Goal: Download file/media

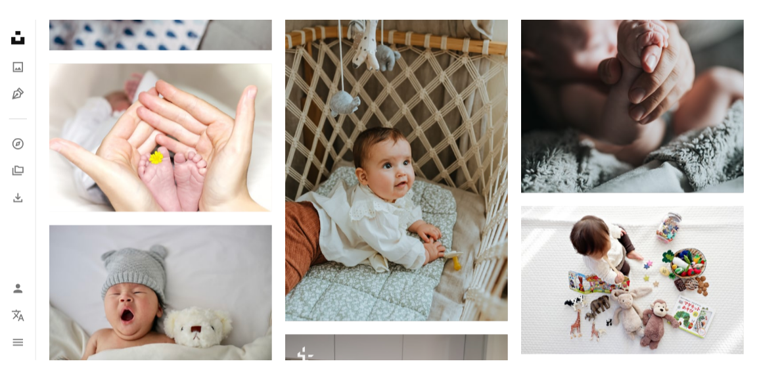
scroll to position [2255, 0]
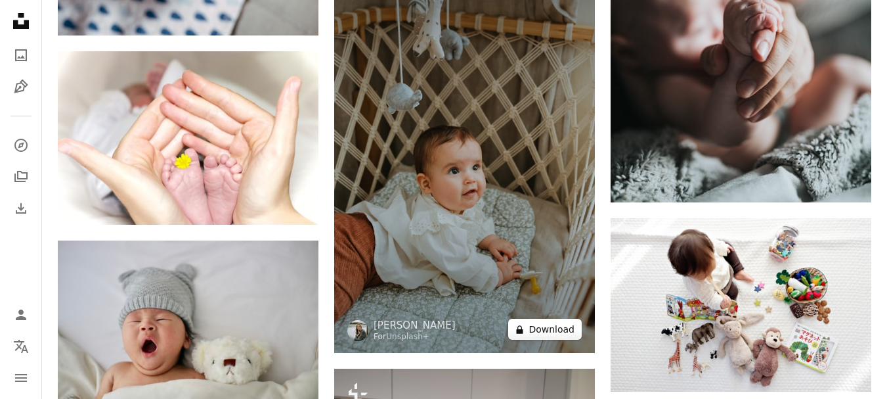
click at [548, 331] on button "A lock Download" at bounding box center [545, 329] width 74 height 21
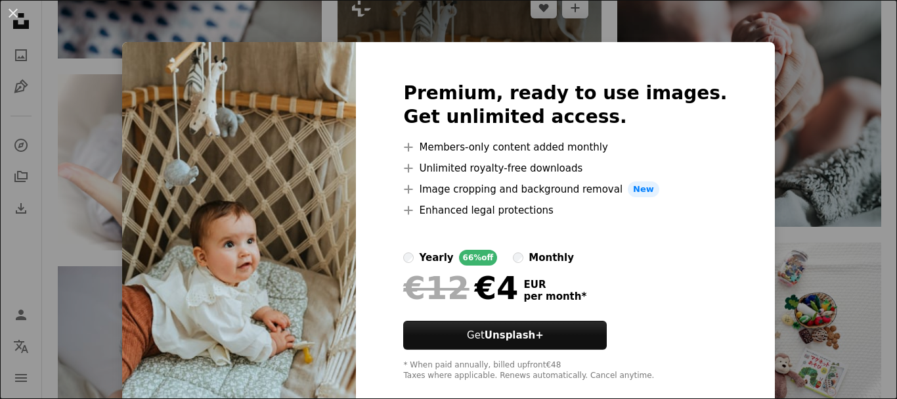
drag, startPoint x: 436, startPoint y: 234, endPoint x: 560, endPoint y: 144, distance: 153.9
click at [772, 156] on div "An X shape Premium, ready to use images. Get unlimited access. A plus sign Memb…" at bounding box center [448, 199] width 897 height 399
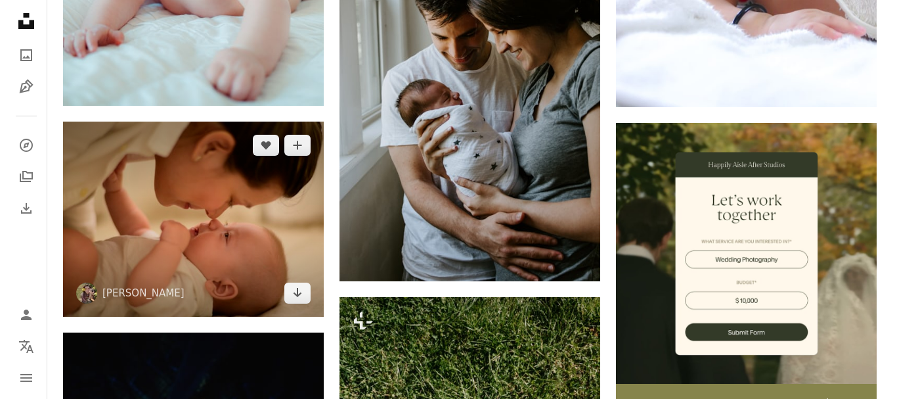
scroll to position [4576, 0]
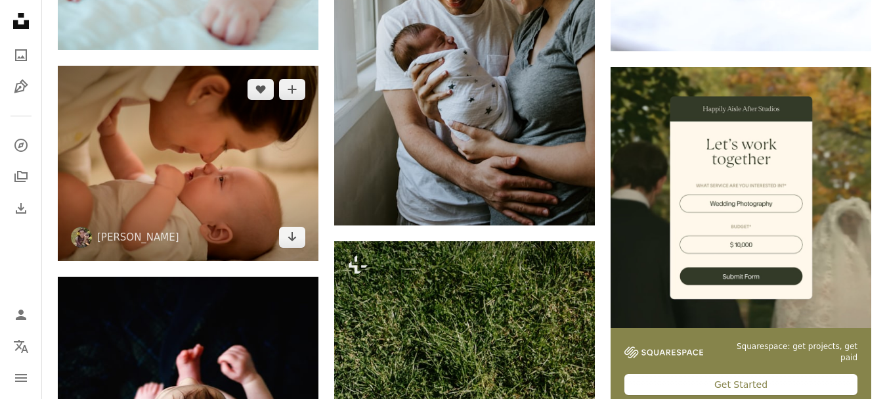
drag, startPoint x: 185, startPoint y: 168, endPoint x: 158, endPoint y: 157, distance: 29.5
click at [143, 157] on img at bounding box center [188, 163] width 261 height 195
click at [292, 238] on icon "Download" at bounding box center [292, 236] width 9 height 9
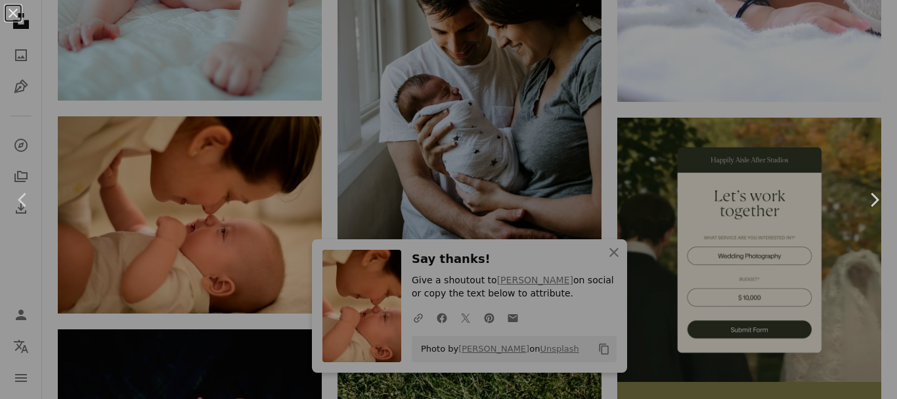
click at [292, 235] on div "An X shape Chevron left Chevron right" at bounding box center [448, 199] width 897 height 399
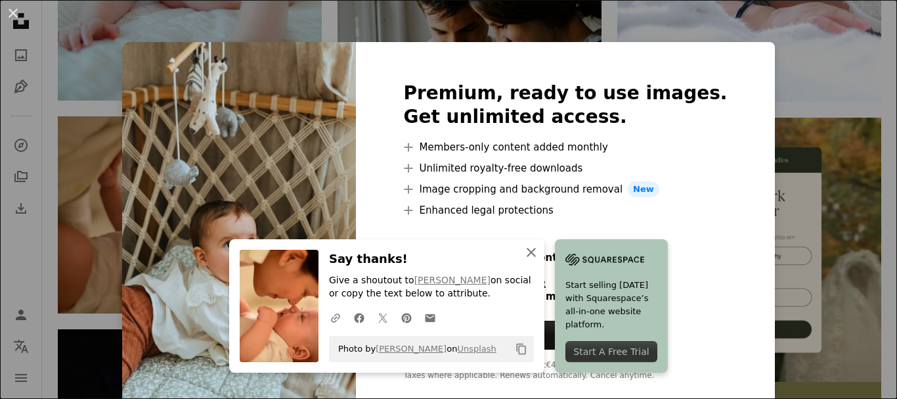
click at [527, 250] on icon "button" at bounding box center [531, 252] width 9 height 9
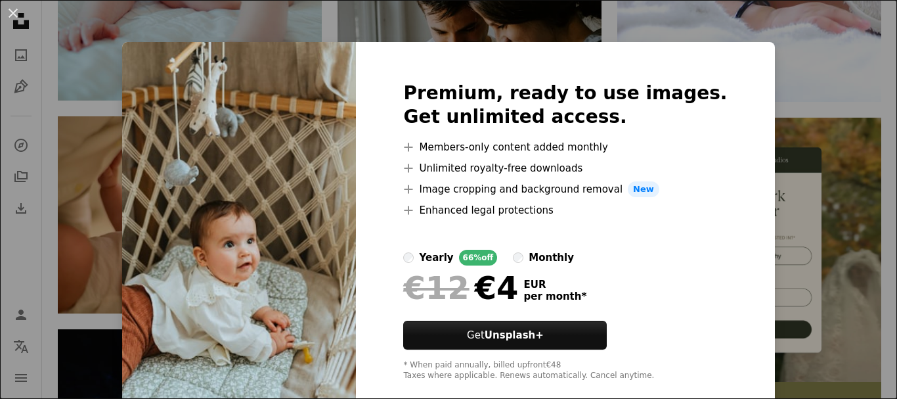
click at [746, 30] on div "An X shape Premium, ready to use images. Get unlimited access. A plus sign Memb…" at bounding box center [448, 199] width 897 height 399
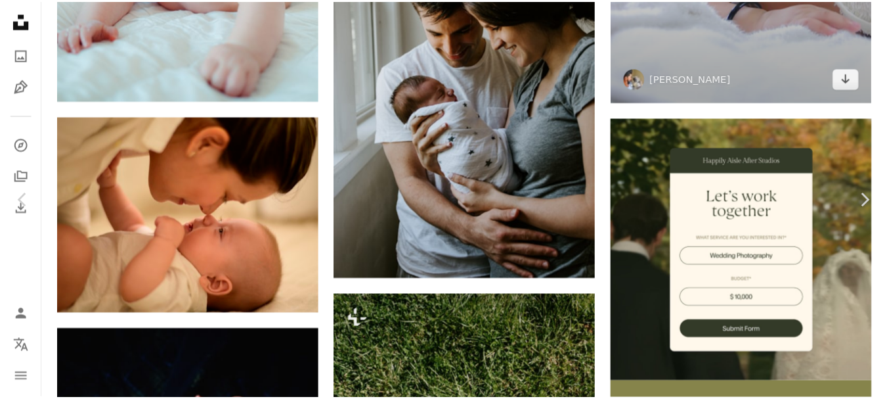
scroll to position [2255, 0]
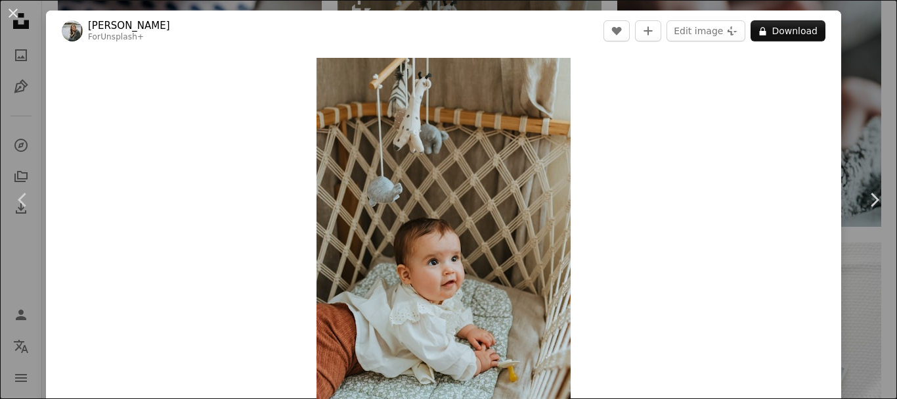
drag, startPoint x: 726, startPoint y: 35, endPoint x: 807, endPoint y: 57, distance: 84.3
click at [807, 57] on div "Zoom in" at bounding box center [443, 248] width 795 height 395
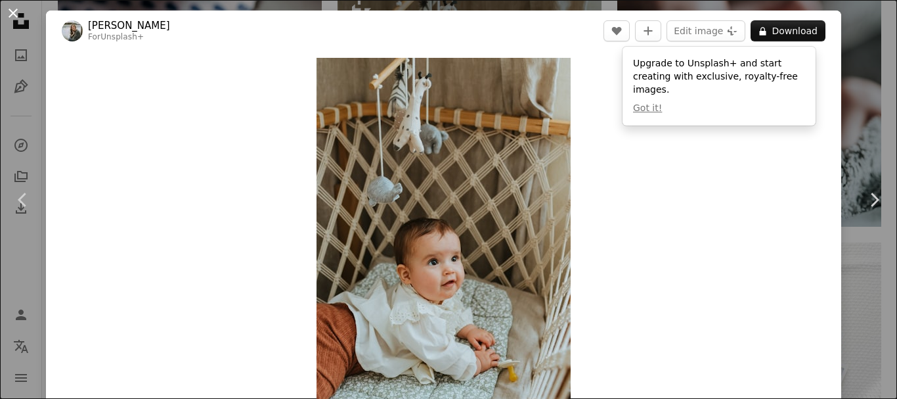
click at [12, 12] on button "An X shape" at bounding box center [13, 13] width 16 height 16
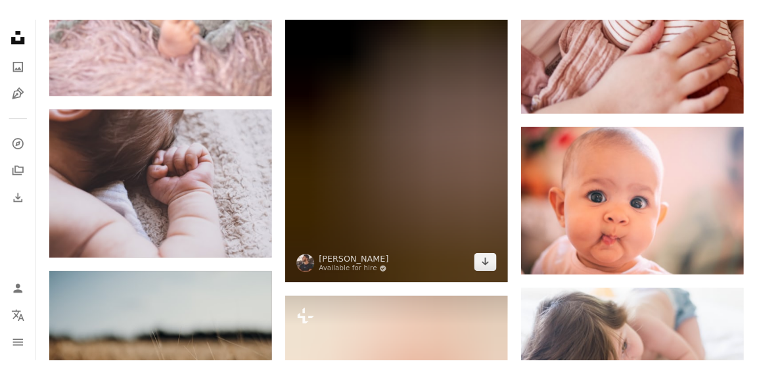
scroll to position [20532, 0]
